Goal: Task Accomplishment & Management: Complete application form

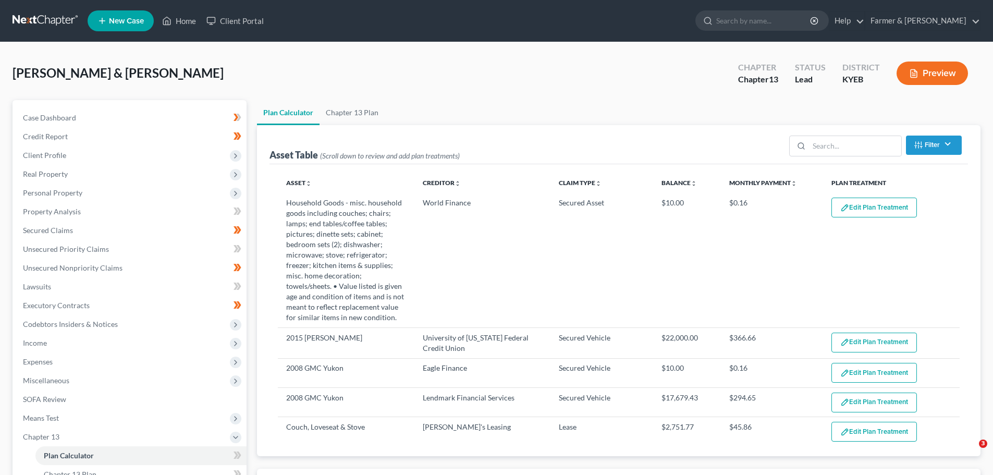
select select "59"
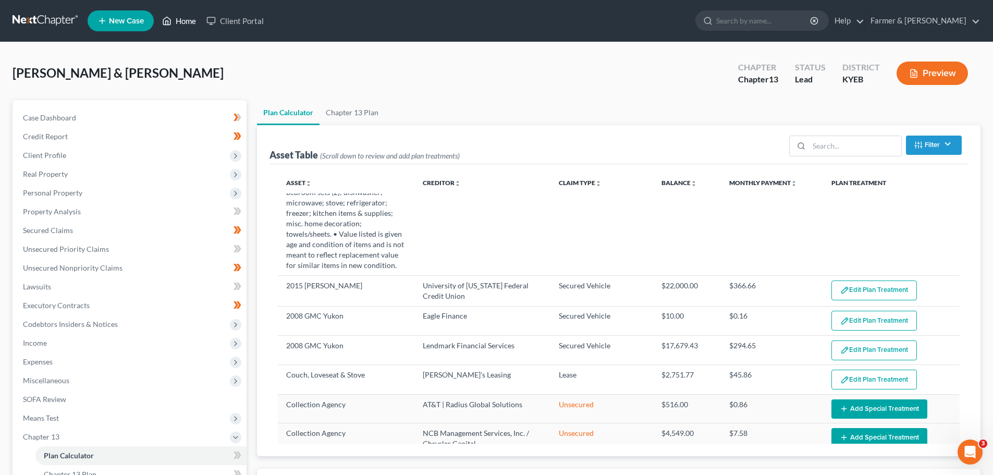
click at [181, 24] on link "Home" at bounding box center [179, 20] width 44 height 19
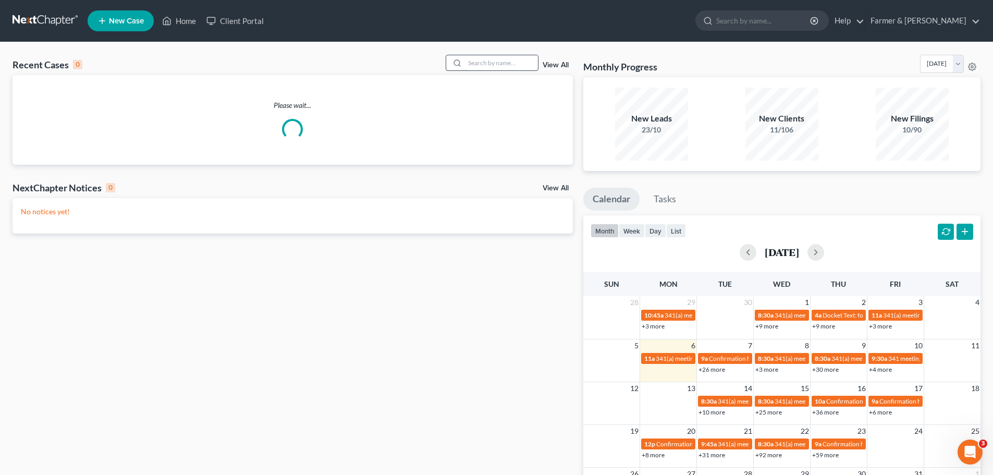
click at [479, 64] on input "search" at bounding box center [501, 62] width 73 height 15
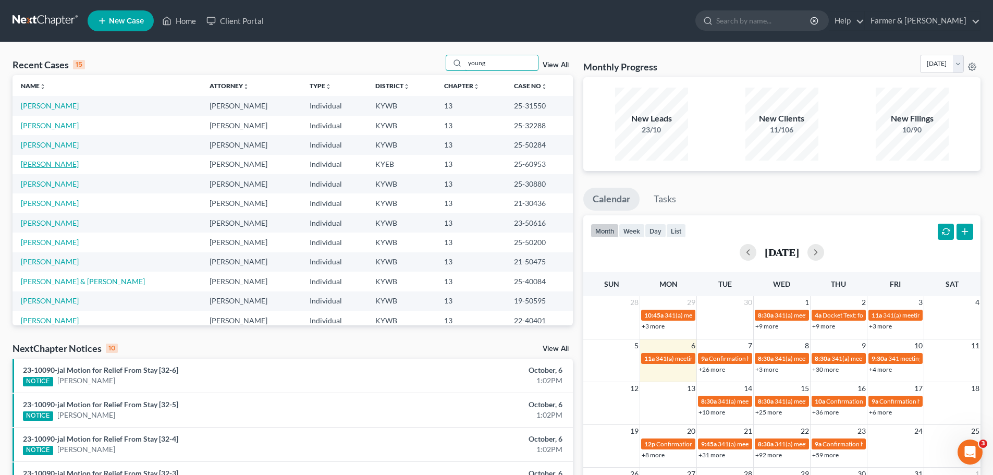
type input "young"
click at [48, 164] on link "[PERSON_NAME]" at bounding box center [50, 164] width 58 height 9
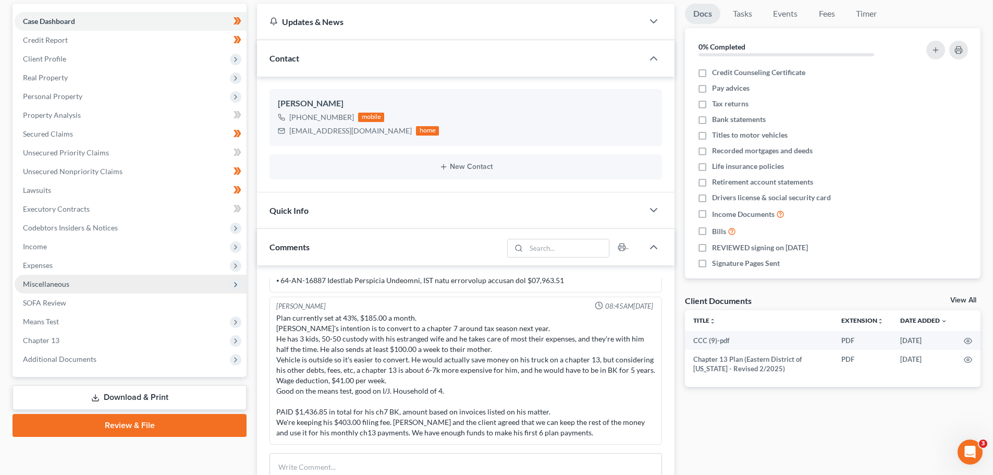
scroll to position [104, 0]
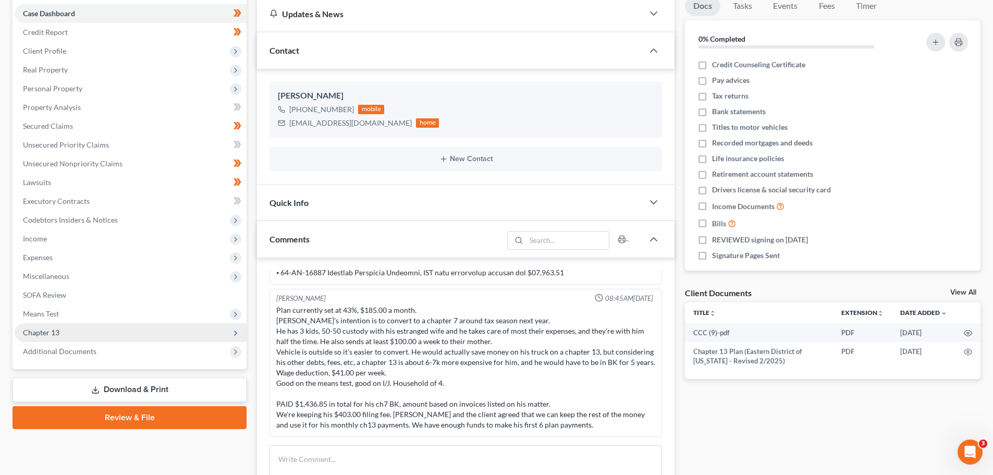
click at [51, 332] on span "Chapter 13" at bounding box center [41, 332] width 36 height 9
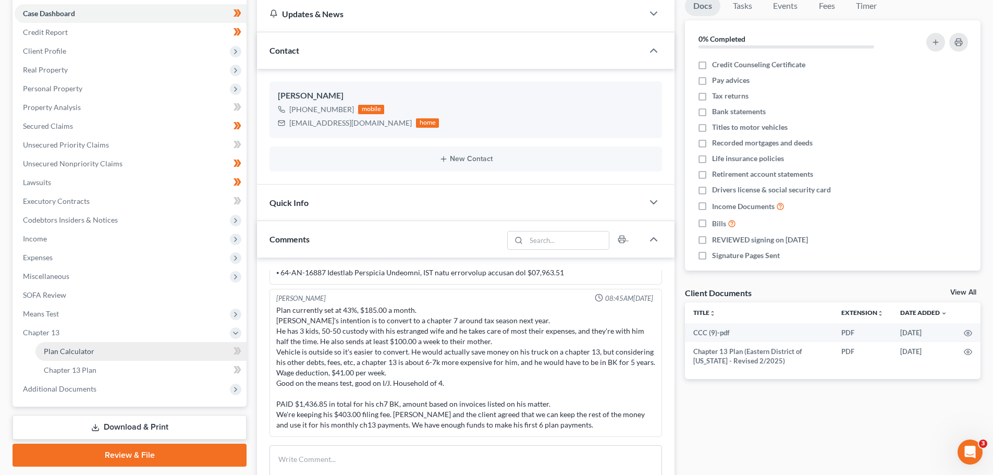
click at [58, 350] on span "Plan Calculator" at bounding box center [69, 351] width 51 height 9
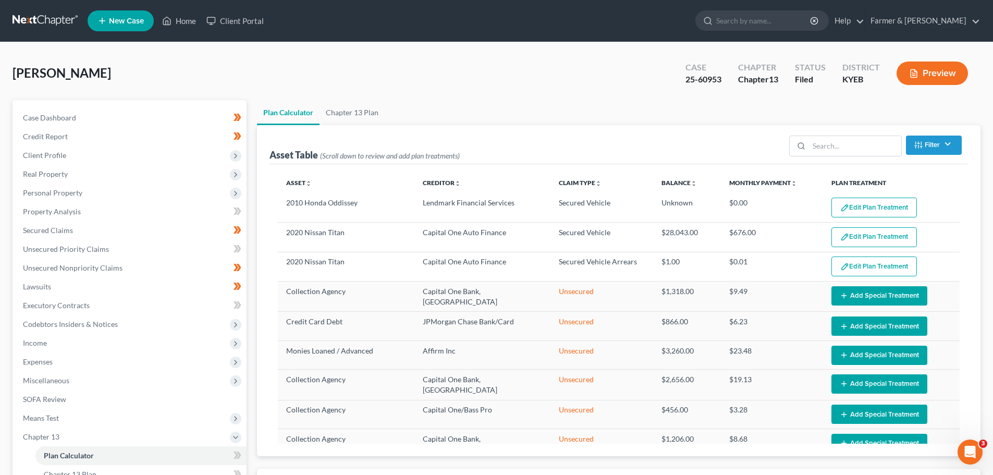
click at [253, 252] on div "Plan Calculator Chapter 13 Plan Asset Table (Scroll down to review and add plan…" at bounding box center [619, 370] width 734 height 541
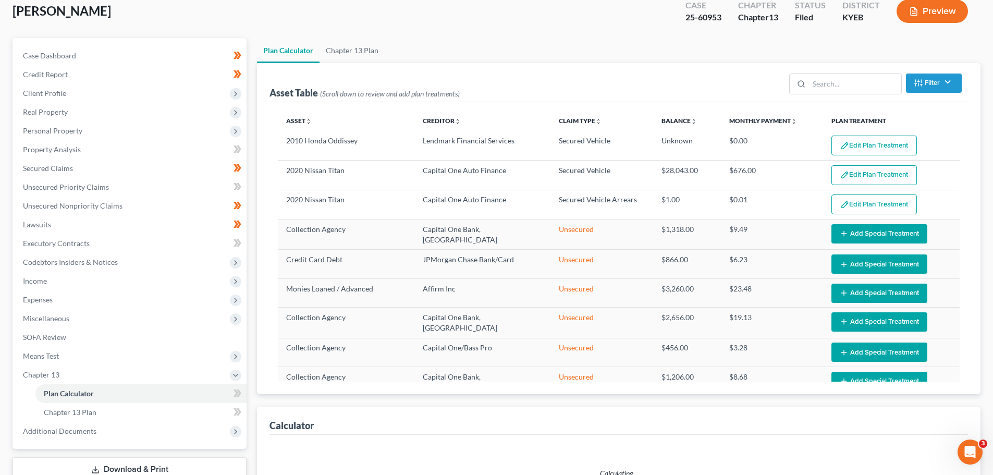
select select "59"
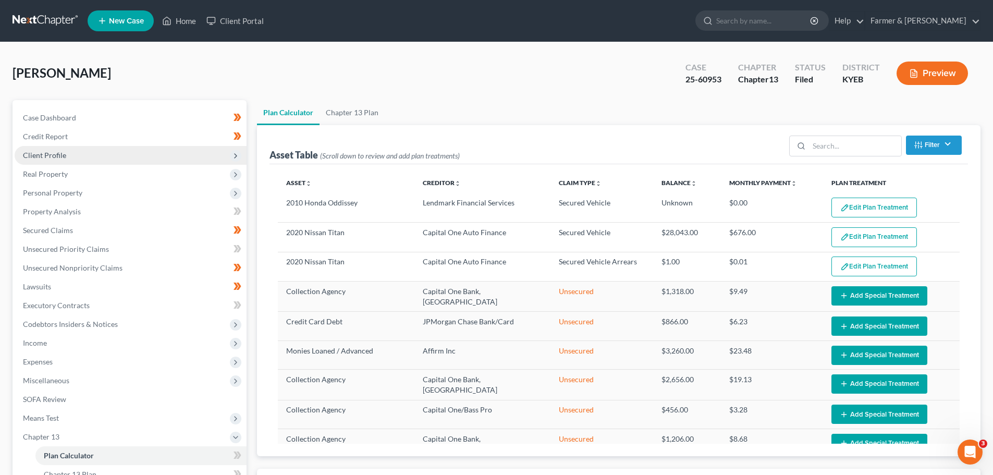
click at [54, 149] on span "Client Profile" at bounding box center [131, 155] width 232 height 19
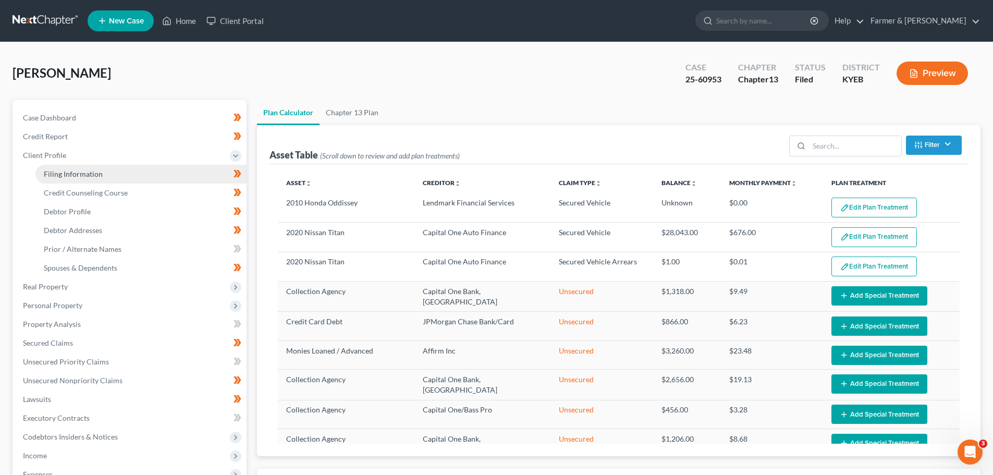
click at [71, 175] on span "Filing Information" at bounding box center [73, 173] width 59 height 9
select select "1"
select select "0"
select select "3"
select select "32"
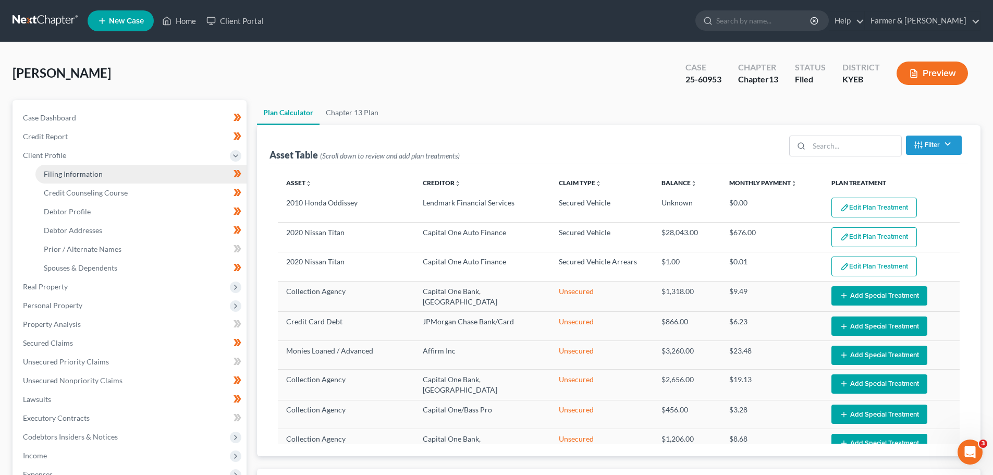
select select "1"
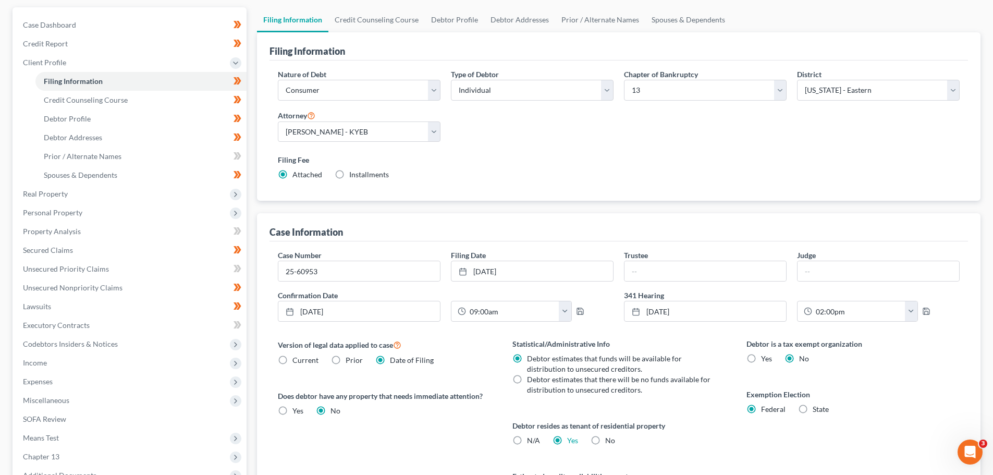
scroll to position [104, 0]
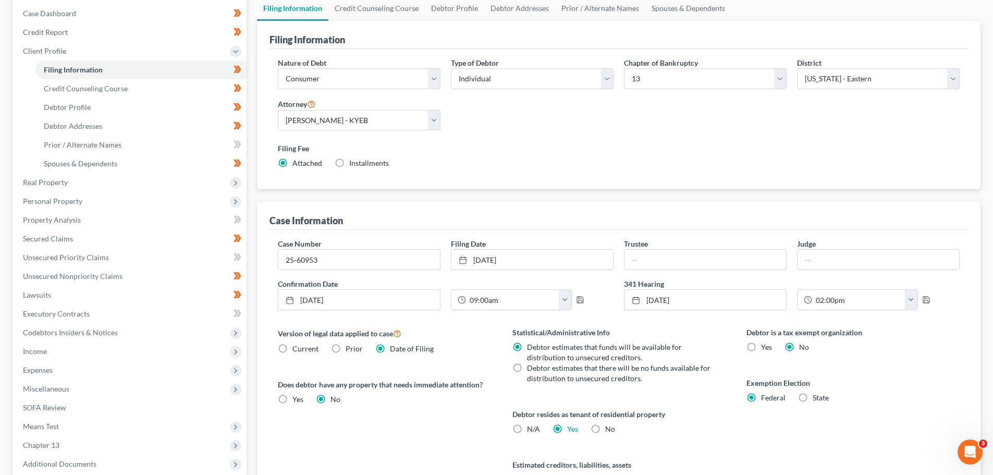
click at [248, 143] on div "Case Dashboard Payments Invoices Payments Payments Credit Report Client Profile" at bounding box center [129, 269] width 245 height 547
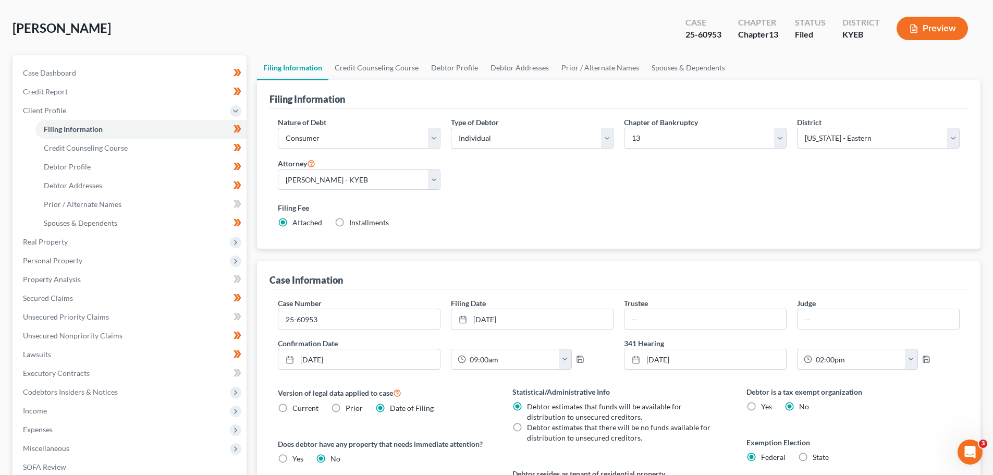
scroll to position [0, 0]
